Goal: Task Accomplishment & Management: Use online tool/utility

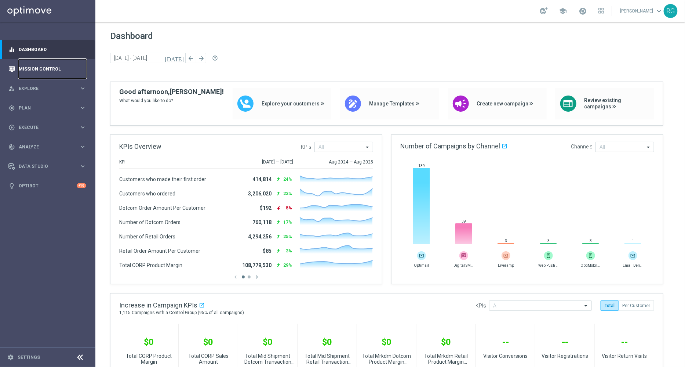
click at [41, 72] on link "Mission Control" at bounding box center [53, 68] width 68 height 19
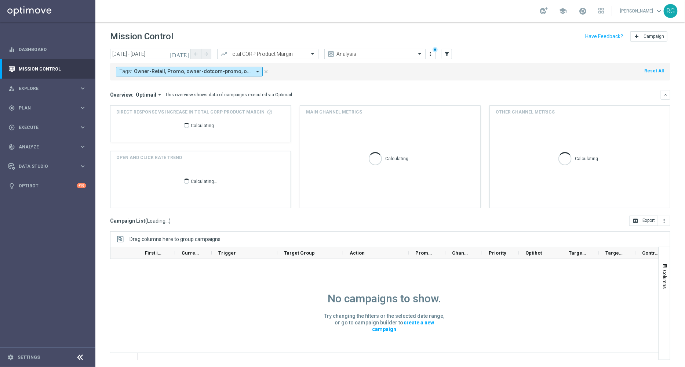
click at [258, 70] on icon "arrow_drop_down" at bounding box center [257, 71] width 7 height 7
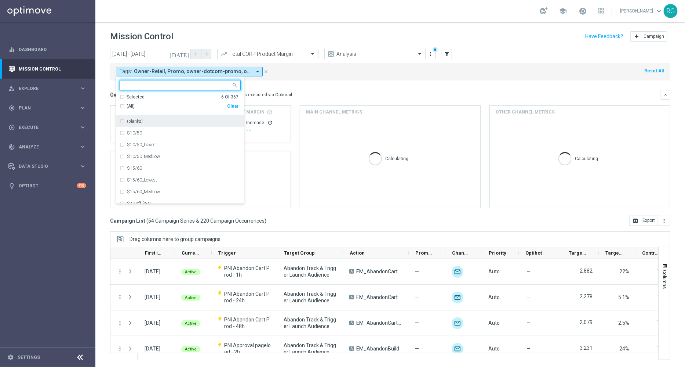
click at [0, 0] on div "Clear" at bounding box center [0, 0] width 0 height 0
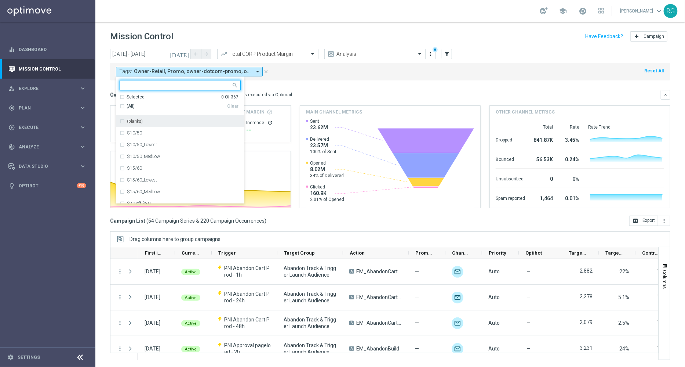
click at [208, 84] on input "text" at bounding box center [177, 85] width 107 height 6
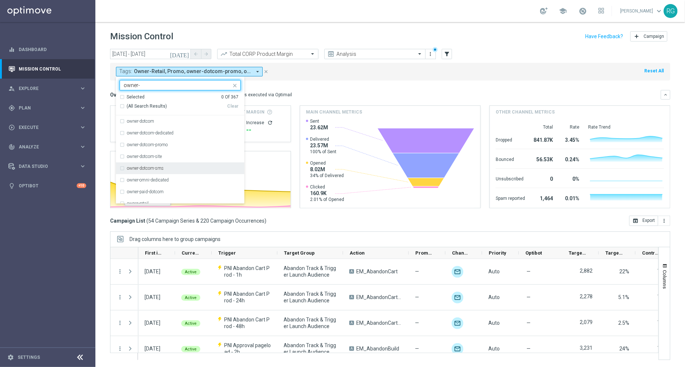
click at [166, 167] on div "owner-dotcom-sms" at bounding box center [184, 168] width 114 height 4
type input "owner-"
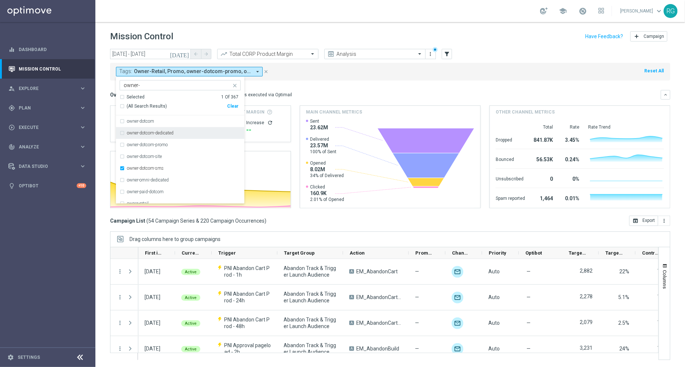
click at [331, 79] on div "Tags: Owner-Retail, Promo, owner-dotcom-promo, owner-retail, owner-retail-promo…" at bounding box center [390, 72] width 560 height 18
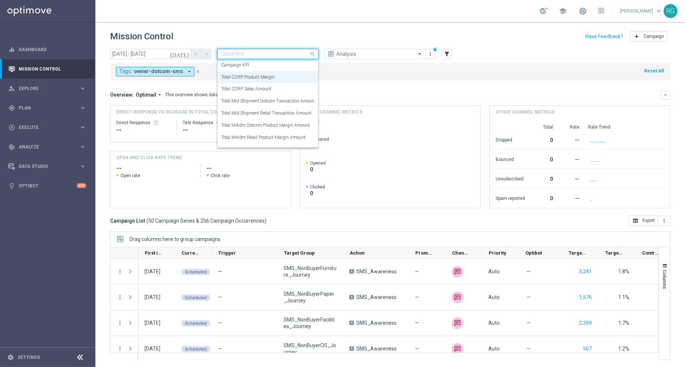
click at [292, 51] on input "text" at bounding box center [260, 54] width 79 height 6
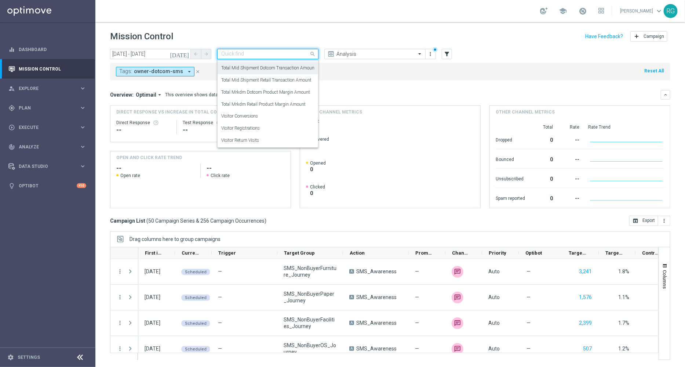
click at [284, 68] on label "Total Mid Shipment Dotcom Transaction Amount" at bounding box center [268, 68] width 95 height 6
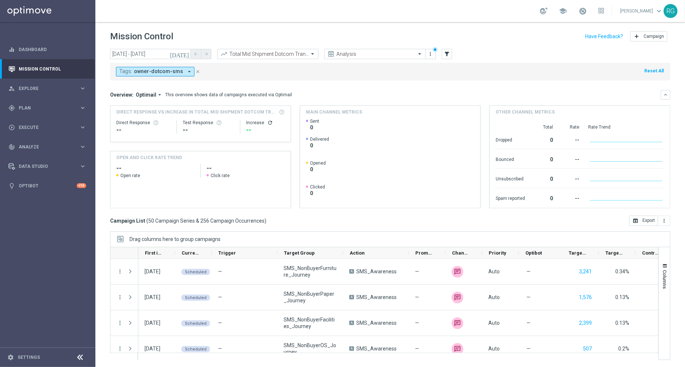
scroll to position [0, 95]
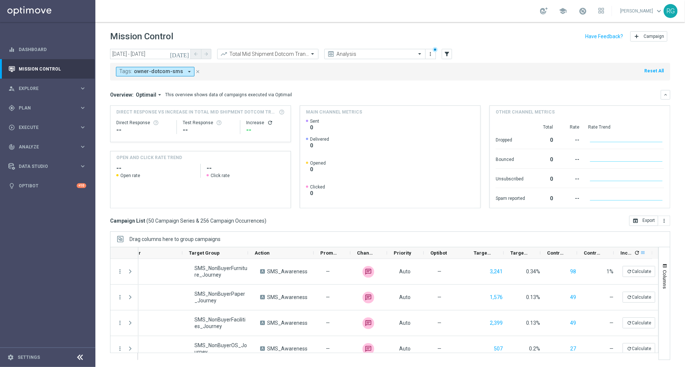
click at [640, 252] on span at bounding box center [643, 252] width 6 height 6
click at [615, 226] on div "[DATE] [DATE] - [DATE] arrow_back arrow_forward Total Mid Shipment Dotcom Trans…" at bounding box center [390, 204] width 590 height 311
click at [635, 254] on icon "refresh" at bounding box center [637, 252] width 6 height 6
click at [666, 219] on icon "more_vert" at bounding box center [664, 221] width 6 height 6
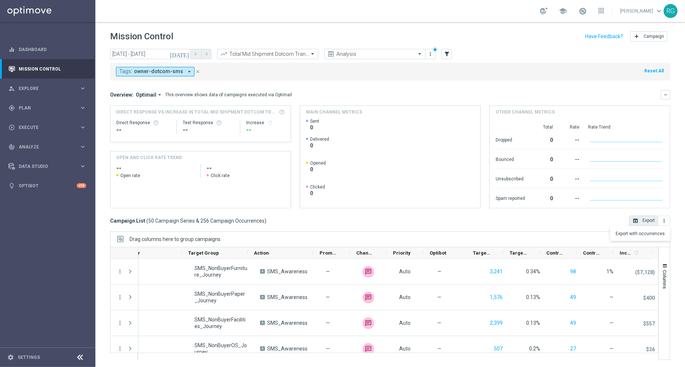
click at [644, 217] on button "open_in_browser Export" at bounding box center [643, 220] width 29 height 10
click at [299, 59] on div "Total Mid Shipment Dotcom Transaction Amount" at bounding box center [267, 54] width 101 height 10
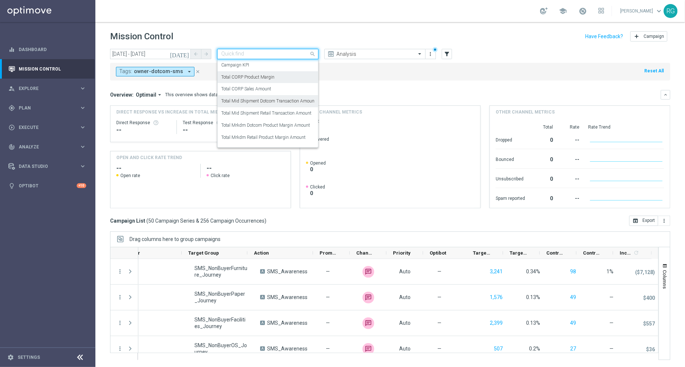
scroll to position [32, 0]
drag, startPoint x: 295, startPoint y: 92, endPoint x: 471, endPoint y: 47, distance: 181.6
click at [295, 92] on label "Total Mrkdm Dotcom Product Margin Amount" at bounding box center [265, 93] width 89 height 6
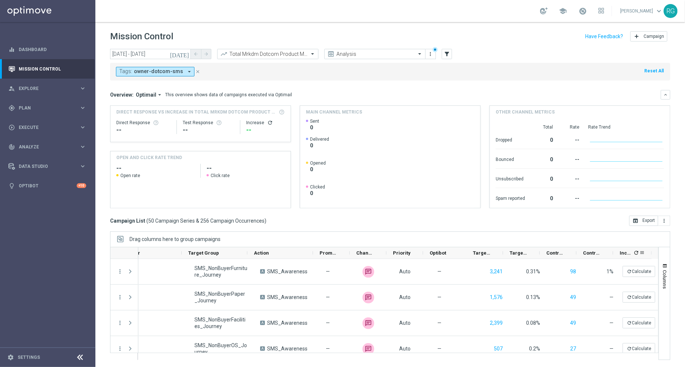
click at [635, 255] on icon "refresh" at bounding box center [636, 252] width 6 height 6
click at [648, 218] on button "open_in_browser Export" at bounding box center [643, 220] width 29 height 10
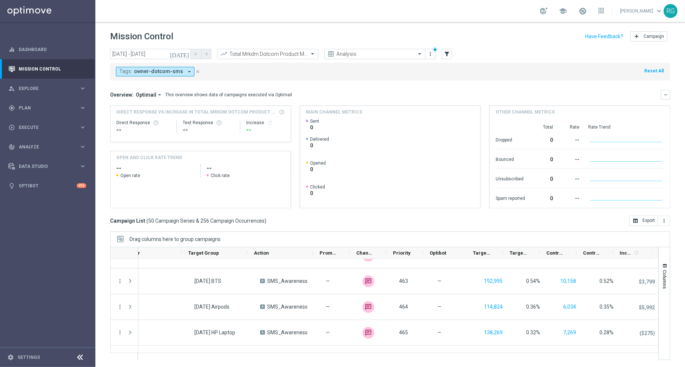
scroll to position [1190, 0]
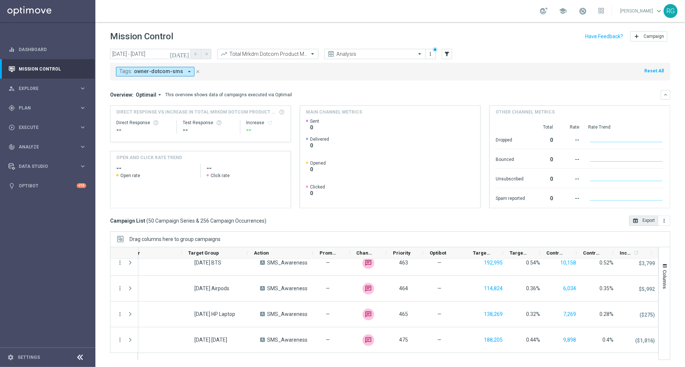
click at [651, 219] on button "open_in_browser Export" at bounding box center [643, 220] width 29 height 10
